Goal: Task Accomplishment & Management: Complete application form

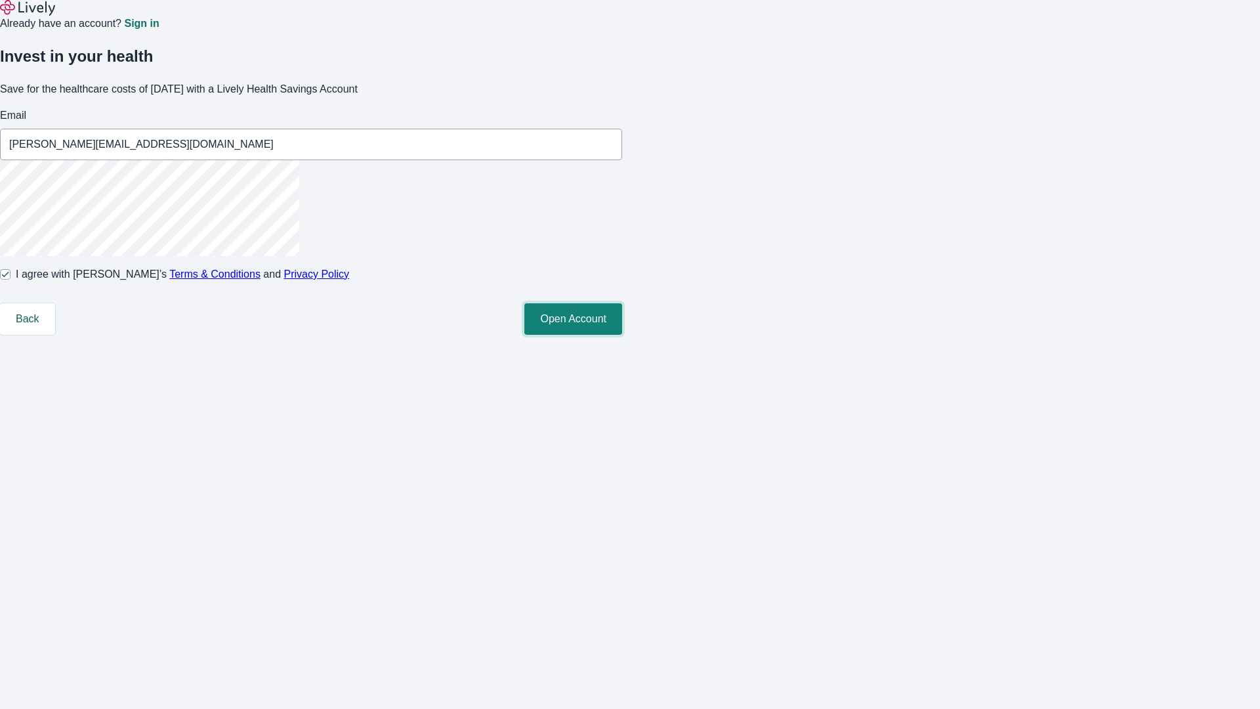
click at [622, 335] on button "Open Account" at bounding box center [573, 319] width 98 height 32
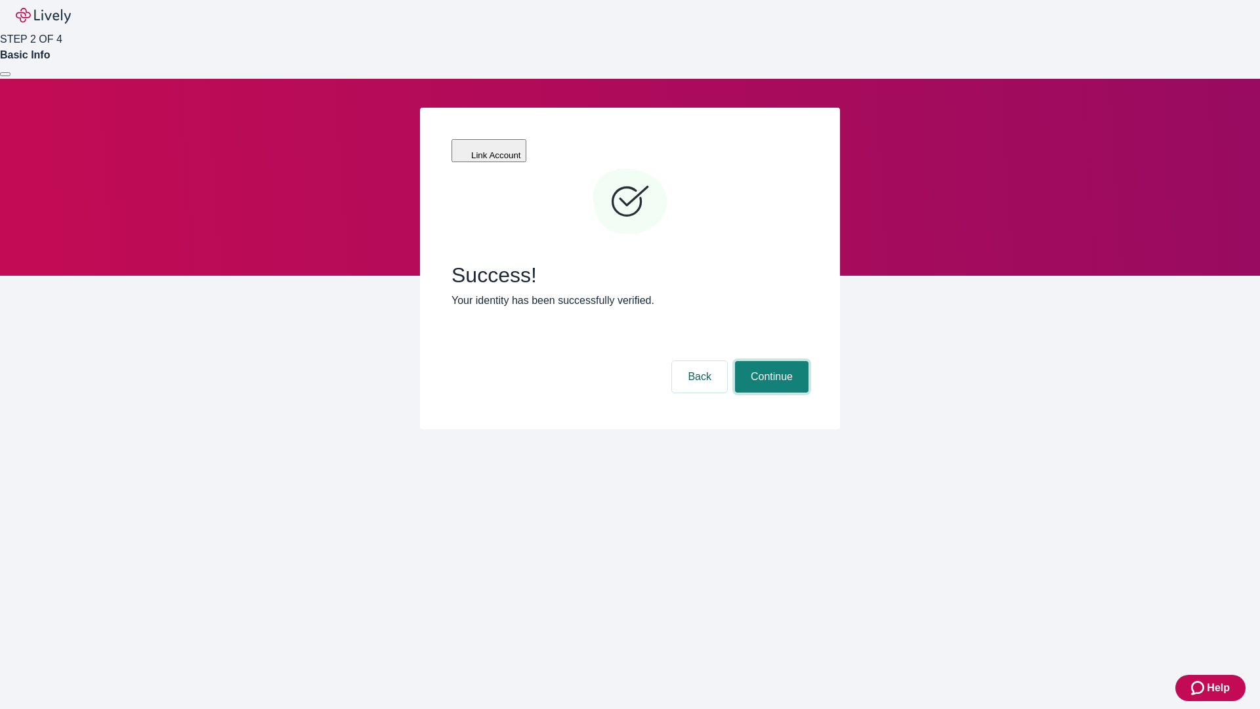
click at [770, 361] on button "Continue" at bounding box center [772, 377] width 74 height 32
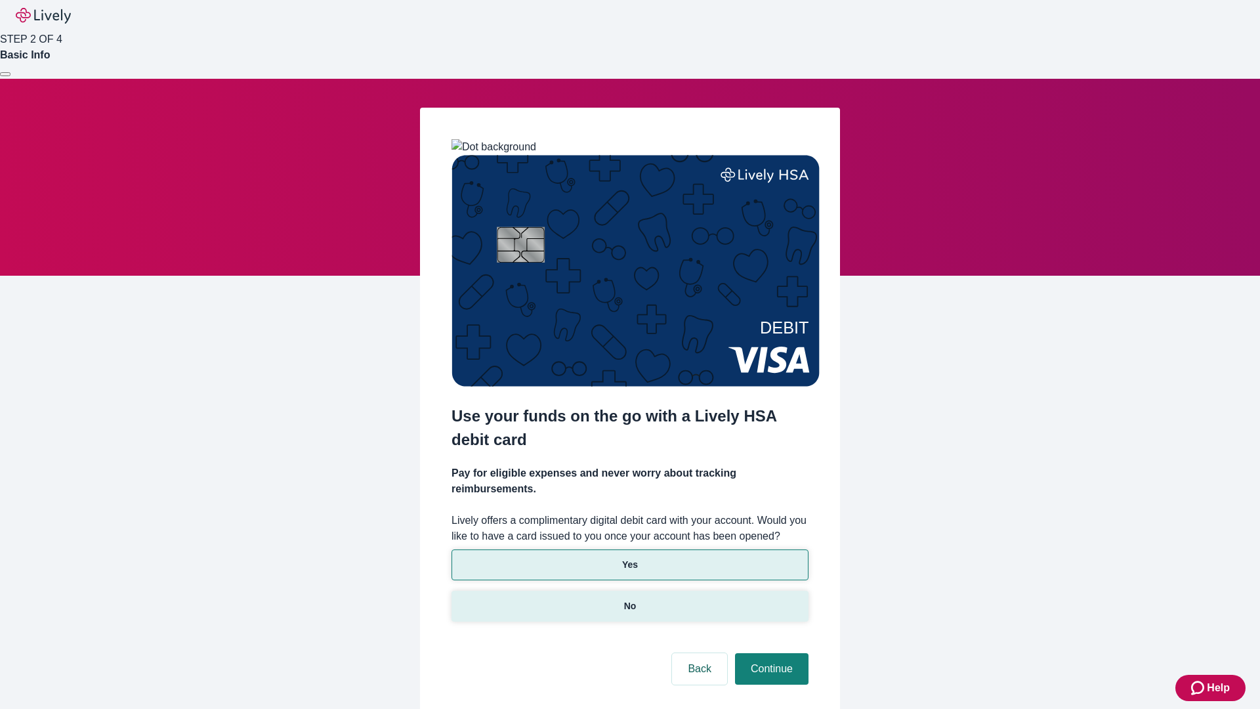
click at [629, 599] on p "No" at bounding box center [630, 606] width 12 height 14
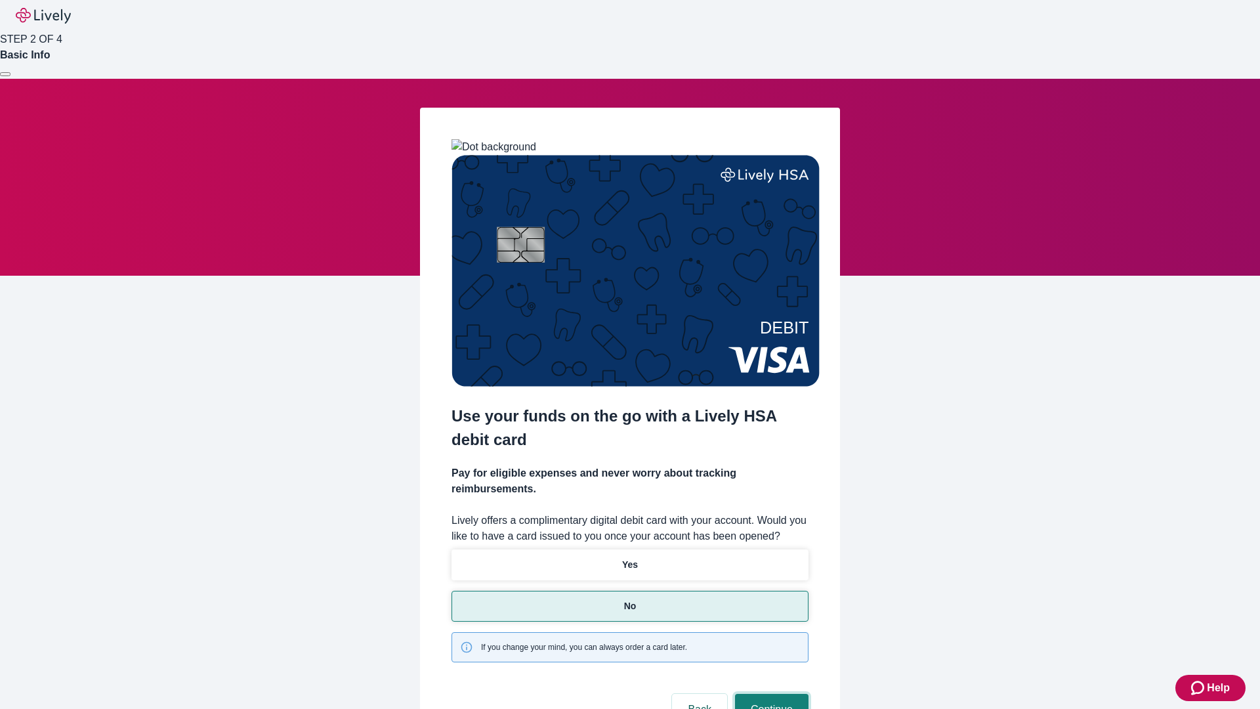
click at [770, 694] on button "Continue" at bounding box center [772, 710] width 74 height 32
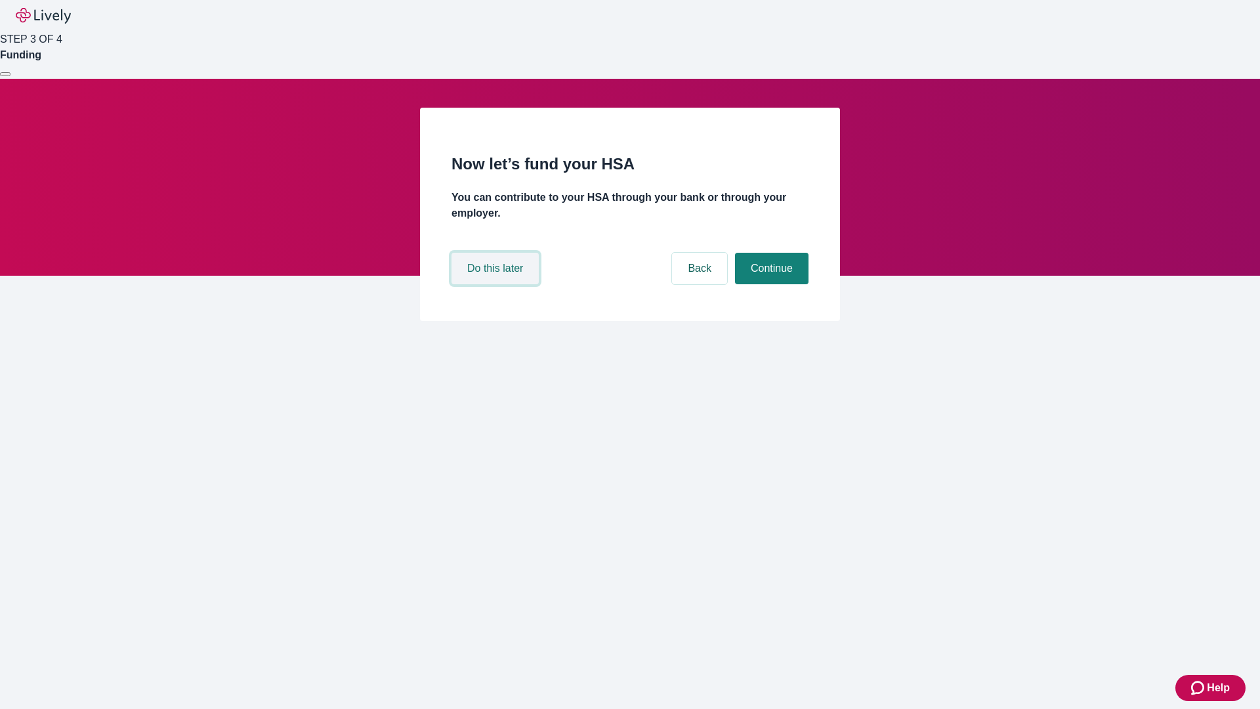
click at [497, 284] on button "Do this later" at bounding box center [495, 269] width 87 height 32
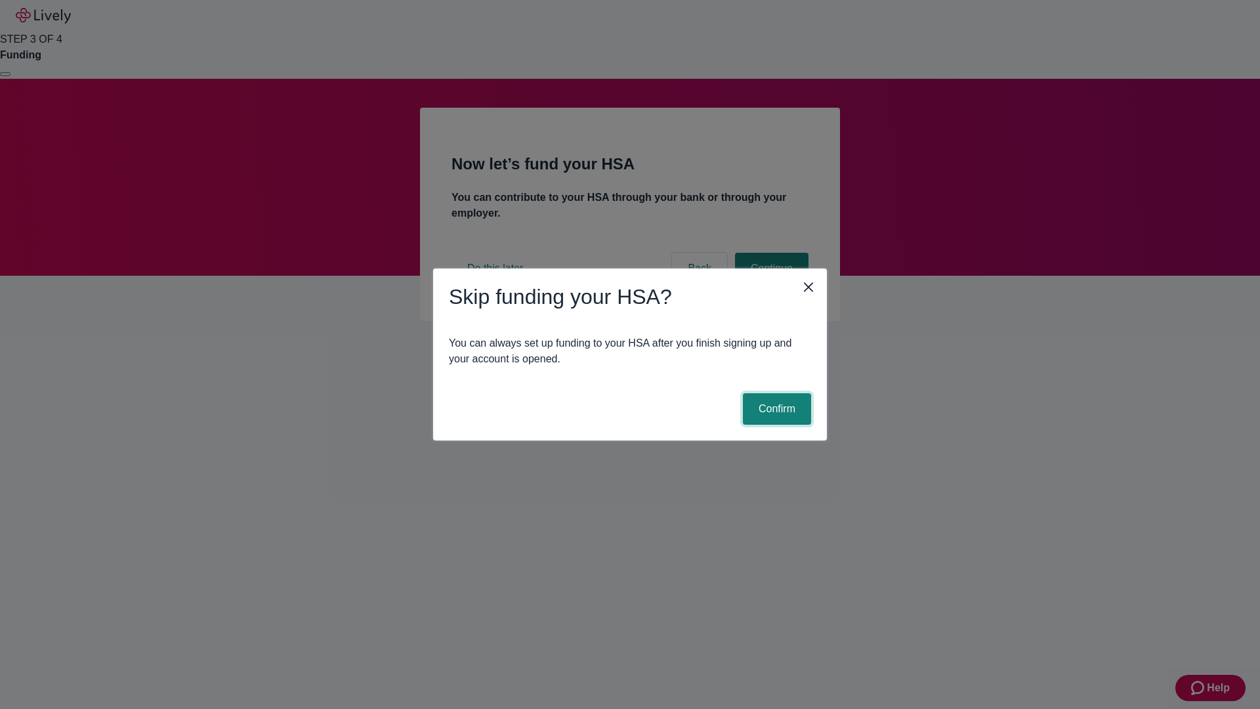
click at [775, 409] on button "Confirm" at bounding box center [777, 409] width 68 height 32
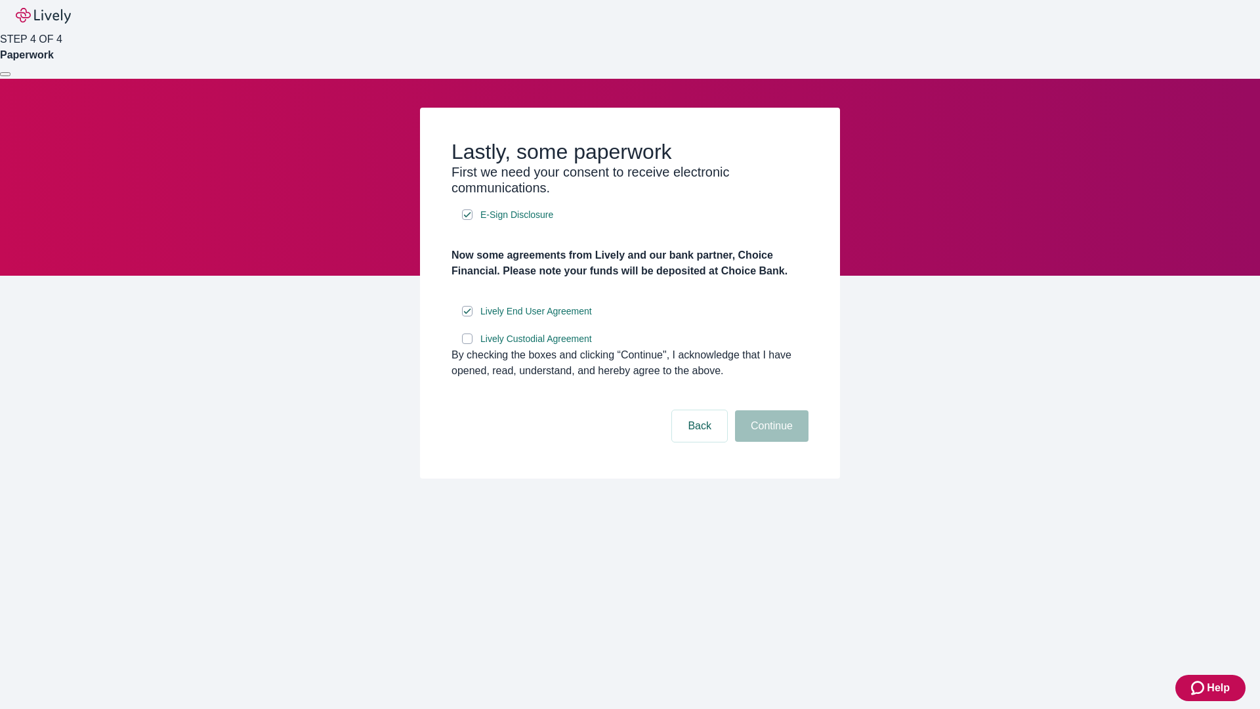
click at [467, 344] on input "Lively Custodial Agreement" at bounding box center [467, 338] width 11 height 11
checkbox input "true"
click at [770, 442] on button "Continue" at bounding box center [772, 426] width 74 height 32
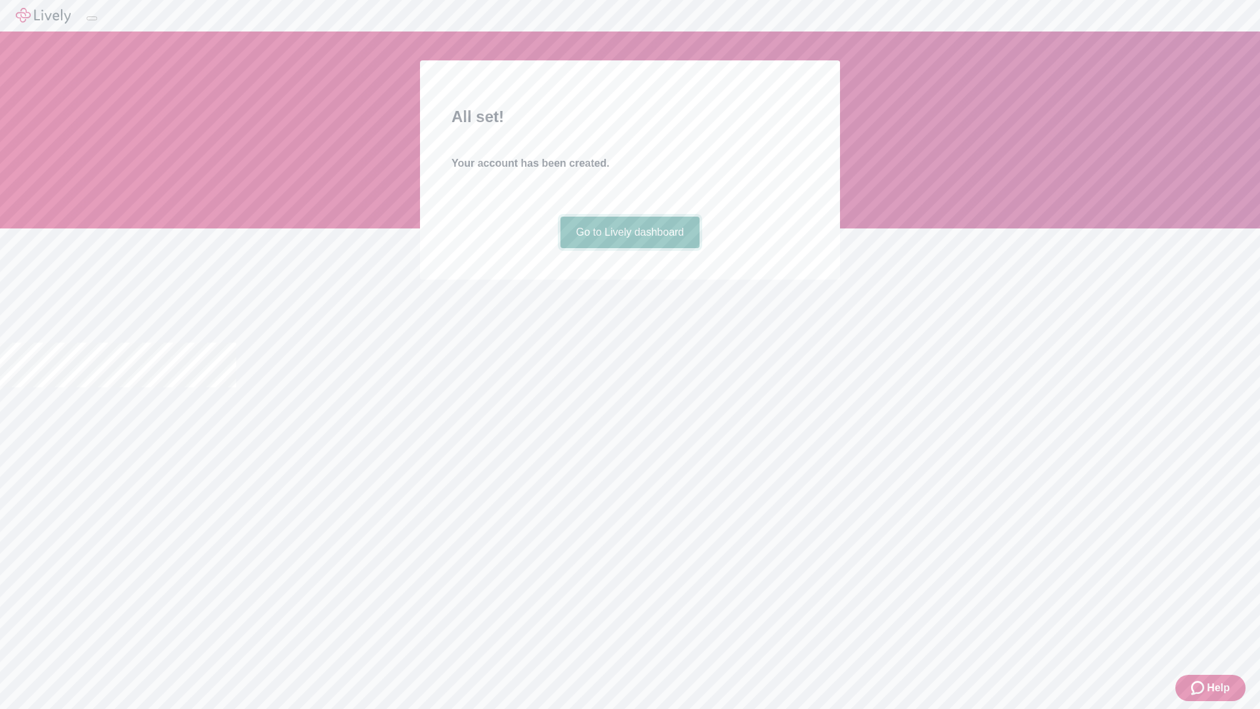
click at [629, 248] on link "Go to Lively dashboard" at bounding box center [631, 233] width 140 height 32
